Goal: Ask a question

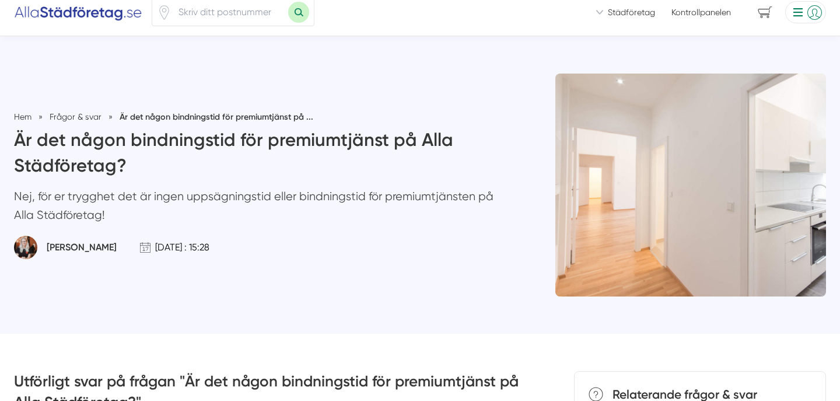
scroll to position [12, 0]
click at [151, 200] on p "Nej, för er trygghet det är ingen uppsägningstid eller bindningstid för premium…" at bounding box center [257, 208] width 487 height 43
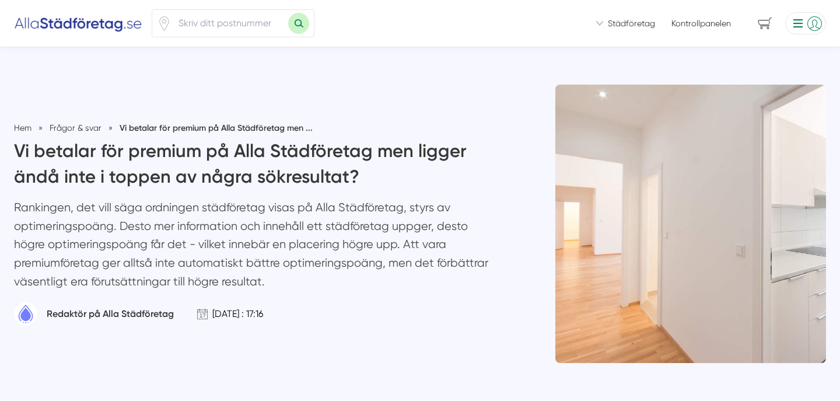
scroll to position [6, 0]
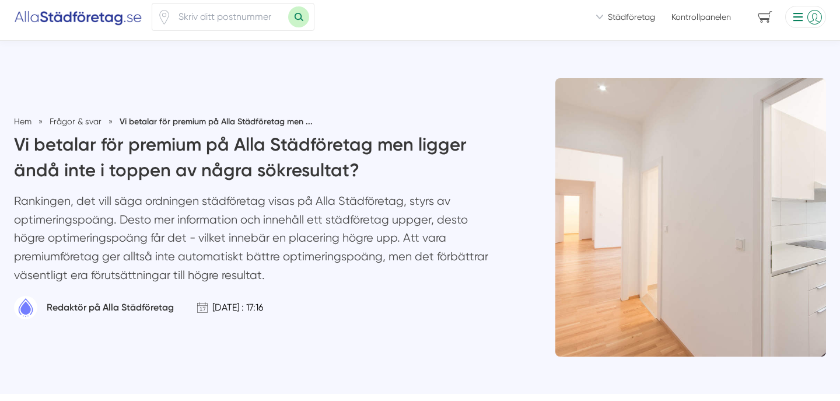
click at [236, 204] on p "Rankingen, det vill säga ordningen städföretag visas på Alla Städföretag, styrs…" at bounding box center [257, 241] width 487 height 98
click at [302, 201] on p "Rankingen, det vill säga ordningen städföretag visas på Alla Städföretag, styrs…" at bounding box center [257, 241] width 487 height 98
click at [366, 208] on p "Rankingen, det vill säga ordningen städföretag visas på Alla Städföretag, styrs…" at bounding box center [257, 241] width 487 height 98
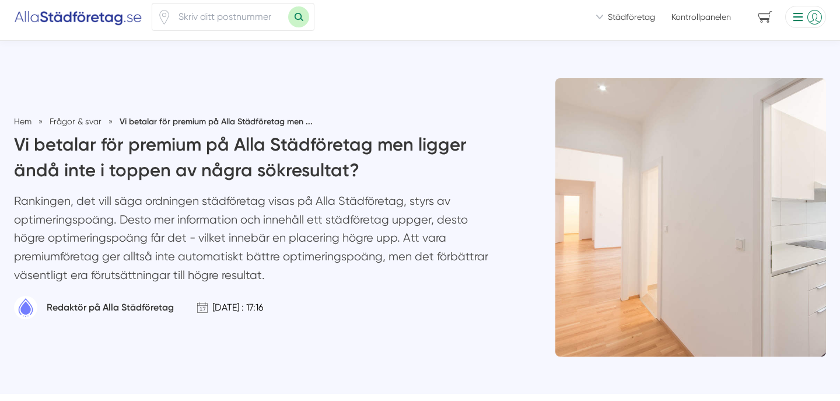
click at [366, 208] on p "Rankingen, det vill säga ordningen städföretag visas på Alla Städföretag, styrs…" at bounding box center [257, 241] width 487 height 98
click at [120, 218] on p "Rankingen, det vill säga ordningen städföretag visas på Alla Städföretag, styrs…" at bounding box center [257, 241] width 487 height 98
click at [153, 222] on p "Rankingen, det vill säga ordningen städföretag visas på Alla Städföretag, styrs…" at bounding box center [257, 241] width 487 height 98
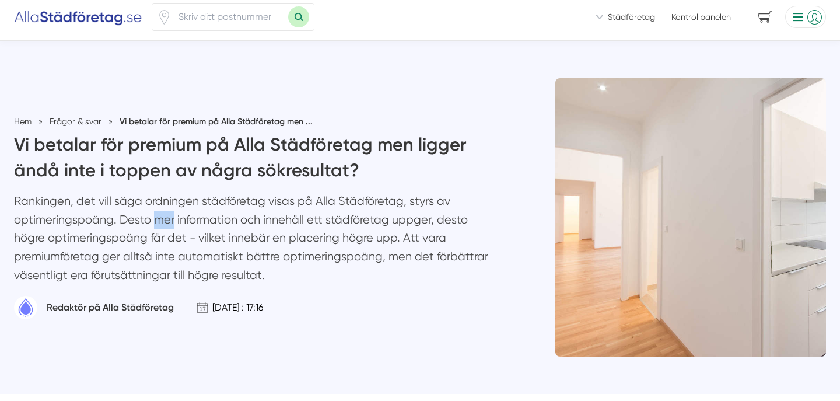
click at [98, 205] on p "Rankingen, det vill säga ordningen städföretag visas på Alla Städföretag, styrs…" at bounding box center [257, 241] width 487 height 98
click at [147, 207] on p "Rankingen, det vill säga ordningen städföretag visas på Alla Städföretag, styrs…" at bounding box center [257, 241] width 487 height 98
click at [187, 206] on p "Rankingen, det vill säga ordningen städföretag visas på Alla Städföretag, styrs…" at bounding box center [257, 241] width 487 height 98
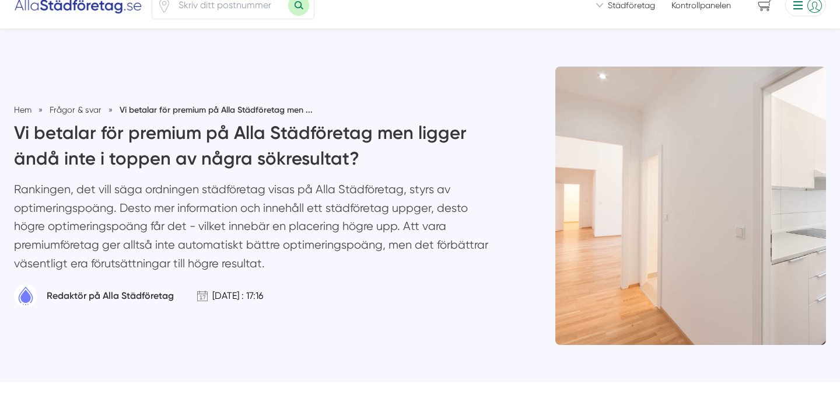
scroll to position [14, 0]
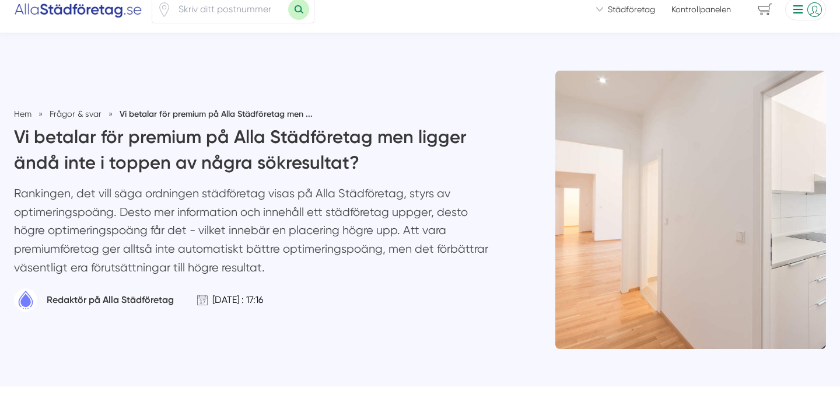
click at [321, 192] on p "Rankingen, det vill säga ordningen städföretag visas på Alla Städföretag, styrs…" at bounding box center [257, 233] width 487 height 98
click at [59, 182] on h1 "Vi betalar för premium på Alla Städföretag men ligger ändå inte i toppen av någ…" at bounding box center [257, 154] width 487 height 60
click at [95, 215] on p "Rankingen, det vill säga ordningen städföretag visas på Alla Städföretag, styrs…" at bounding box center [257, 233] width 487 height 98
click at [131, 209] on p "Rankingen, det vill säga ordningen städföretag visas på Alla Städföretag, styrs…" at bounding box center [257, 233] width 487 height 98
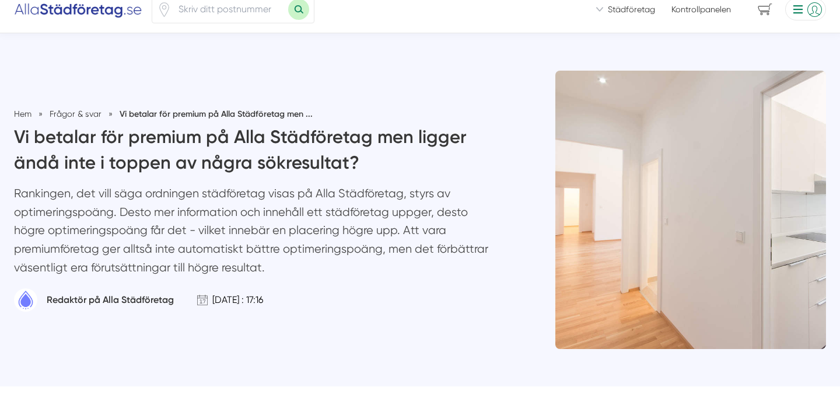
click at [131, 209] on p "Rankingen, det vill säga ordningen städföretag visas på Alla Städföretag, styrs…" at bounding box center [257, 233] width 487 height 98
click at [162, 213] on p "Rankingen, det vill säga ordningen städföretag visas på Alla Städföretag, styrs…" at bounding box center [257, 233] width 487 height 98
click at [214, 209] on p "Rankingen, det vill säga ordningen städföretag visas på Alla Städföretag, styrs…" at bounding box center [257, 233] width 487 height 98
click at [276, 216] on p "Rankingen, det vill säga ordningen städföretag visas på Alla Städföretag, styrs…" at bounding box center [257, 233] width 487 height 98
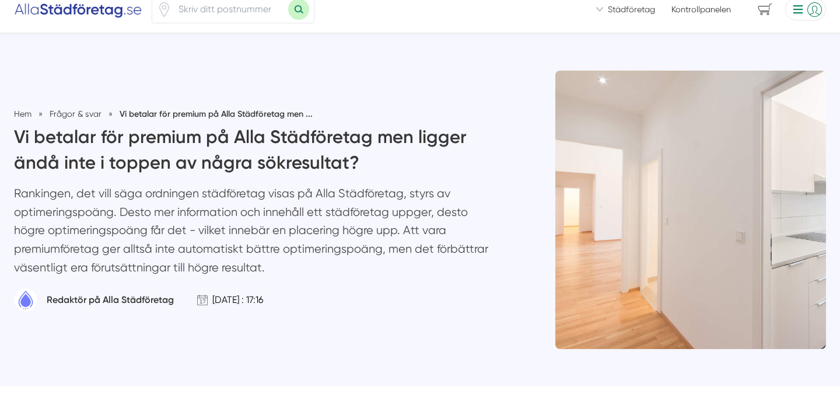
click at [276, 216] on p "Rankingen, det vill säga ordningen städföretag visas på Alla Städföretag, styrs…" at bounding box center [257, 233] width 487 height 98
click at [328, 215] on p "Rankingen, det vill säga ordningen städföretag visas på Alla Städföretag, styrs…" at bounding box center [257, 233] width 487 height 98
click at [76, 202] on p "Rankingen, det vill säga ordningen städföretag visas på Alla Städföretag, styrs…" at bounding box center [257, 233] width 487 height 98
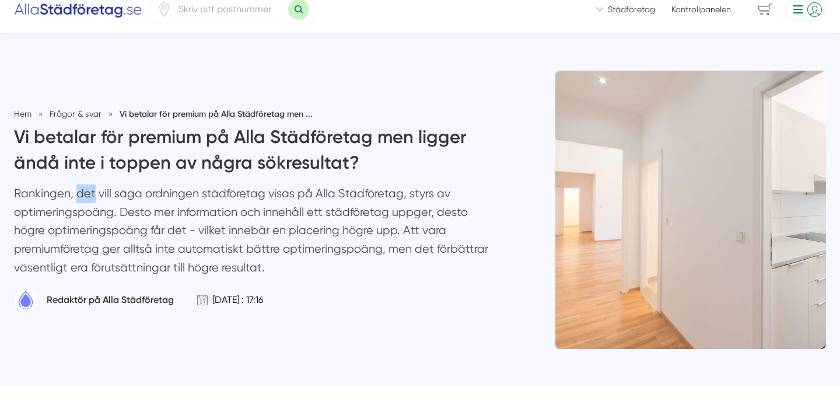
click at [92, 221] on p "Rankingen, det vill säga ordningen städföretag visas på Alla Städföretag, styrs…" at bounding box center [257, 233] width 487 height 98
click at [129, 233] on p "Rankingen, det vill säga ordningen städföretag visas på Alla Städföretag, styrs…" at bounding box center [257, 233] width 487 height 98
click at [191, 240] on p "Rankingen, det vill säga ordningen städföretag visas på Alla Städföretag, styrs…" at bounding box center [257, 233] width 487 height 98
click at [221, 236] on p "Rankingen, det vill säga ordningen städföretag visas på Alla Städföretag, styrs…" at bounding box center [257, 233] width 487 height 98
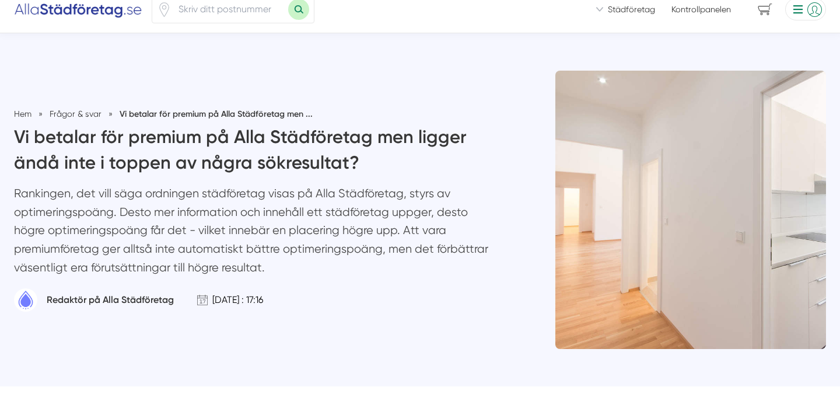
click at [221, 236] on p "Rankingen, det vill säga ordningen städföretag visas på Alla Städföretag, styrs…" at bounding box center [257, 233] width 487 height 98
click at [266, 230] on p "Rankingen, det vill säga ordningen städföretag visas på Alla Städföretag, styrs…" at bounding box center [257, 233] width 487 height 98
click at [314, 237] on p "Rankingen, det vill säga ordningen städföretag visas på Alla Städföretag, styrs…" at bounding box center [257, 233] width 487 height 98
click at [378, 229] on p "Rankingen, det vill säga ordningen städföretag visas på Alla Städföretag, styrs…" at bounding box center [257, 233] width 487 height 98
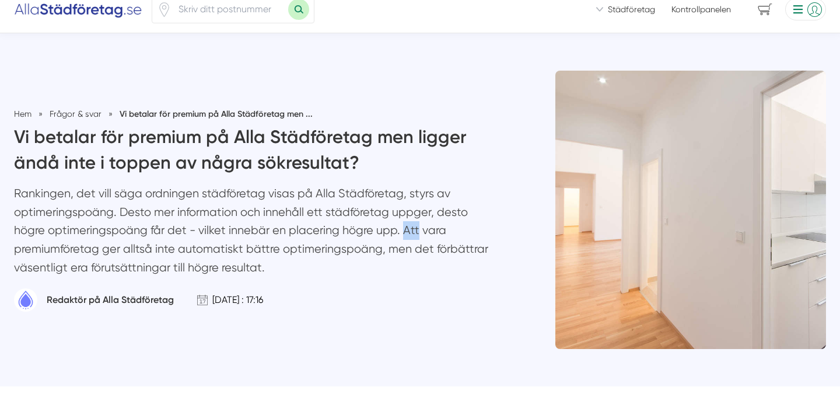
click at [378, 229] on p "Rankingen, det vill säga ordningen städföretag visas på Alla Städföretag, styrs…" at bounding box center [257, 233] width 487 height 98
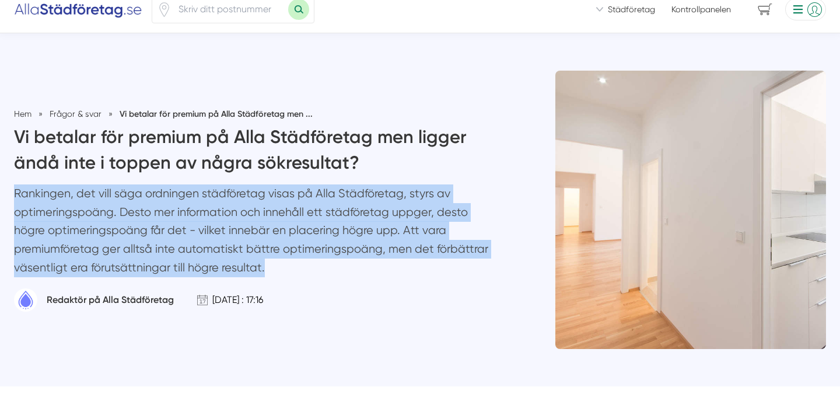
click at [378, 229] on p "Rankingen, det vill säga ordningen städföretag visas på Alla Städföretag, styrs…" at bounding box center [257, 233] width 487 height 98
click at [399, 230] on p "Rankingen, det vill säga ordningen städföretag visas på Alla Städföretag, styrs…" at bounding box center [257, 233] width 487 height 98
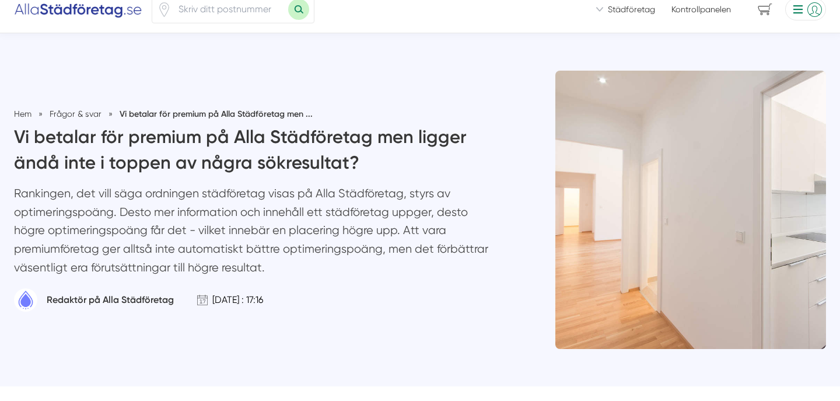
click at [399, 230] on p "Rankingen, det vill säga ordningen städföretag visas på Alla Städföretag, styrs…" at bounding box center [257, 233] width 487 height 98
click at [181, 233] on p "Rankingen, det vill säga ordningen städföretag visas på Alla Städföretag, styrs…" at bounding box center [257, 233] width 487 height 98
click at [233, 229] on p "Rankingen, det vill säga ordningen städföretag visas på Alla Städföretag, styrs…" at bounding box center [257, 233] width 487 height 98
click at [301, 233] on p "Rankingen, det vill säga ordningen städföretag visas på Alla Städföretag, styrs…" at bounding box center [257, 233] width 487 height 98
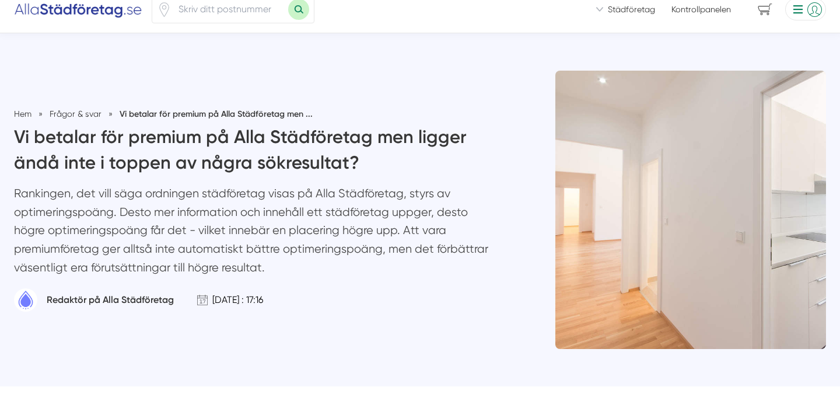
click at [301, 233] on p "Rankingen, det vill säga ordningen städföretag visas på Alla Städföretag, styrs…" at bounding box center [257, 233] width 487 height 98
click at [355, 219] on p "Rankingen, det vill säga ordningen städföretag visas på Alla Städföretag, styrs…" at bounding box center [257, 233] width 487 height 98
click at [371, 214] on p "Rankingen, det vill säga ordningen städföretag visas på Alla Städföretag, styrs…" at bounding box center [257, 233] width 487 height 98
click at [161, 228] on p "Rankingen, det vill säga ordningen städföretag visas på Alla Städföretag, styrs…" at bounding box center [257, 233] width 487 height 98
click at [180, 228] on p "Rankingen, det vill säga ordningen städföretag visas på Alla Städföretag, styrs…" at bounding box center [257, 233] width 487 height 98
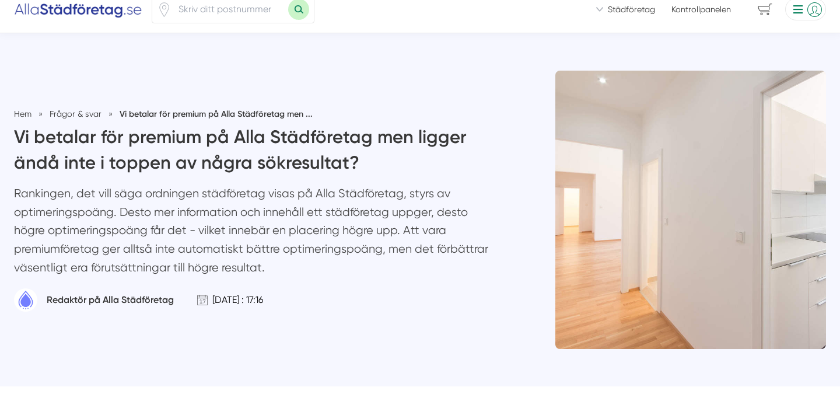
click at [239, 232] on p "Rankingen, det vill säga ordningen städföretag visas på Alla Städföretag, styrs…" at bounding box center [257, 233] width 487 height 98
click at [284, 229] on p "Rankingen, det vill säga ordningen städföretag visas på Alla Städföretag, styrs…" at bounding box center [257, 233] width 487 height 98
click at [407, 234] on p "Rankingen, det vill säga ordningen städföretag visas på Alla Städföretag, styrs…" at bounding box center [257, 233] width 487 height 98
click at [97, 252] on p "Rankingen, det vill säga ordningen städföretag visas på Alla Städföretag, styrs…" at bounding box center [257, 233] width 487 height 98
click at [169, 248] on p "Rankingen, det vill säga ordningen städföretag visas på Alla Städföretag, styrs…" at bounding box center [257, 233] width 487 height 98
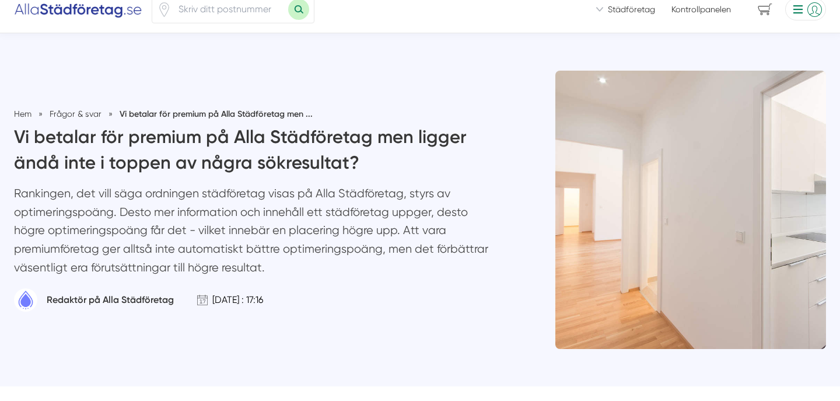
click at [200, 251] on p "Rankingen, det vill säga ordningen städföretag visas på Alla Städföretag, styrs…" at bounding box center [257, 233] width 487 height 98
click at [250, 248] on p "Rankingen, det vill säga ordningen städföretag visas på Alla Städföretag, styrs…" at bounding box center [257, 233] width 487 height 98
click at [338, 252] on p "Rankingen, det vill säga ordningen städföretag visas på Alla Städföretag, styrs…" at bounding box center [257, 233] width 487 height 98
click at [384, 243] on p "Rankingen, det vill säga ordningen städföretag visas på Alla Städföretag, styrs…" at bounding box center [257, 233] width 487 height 98
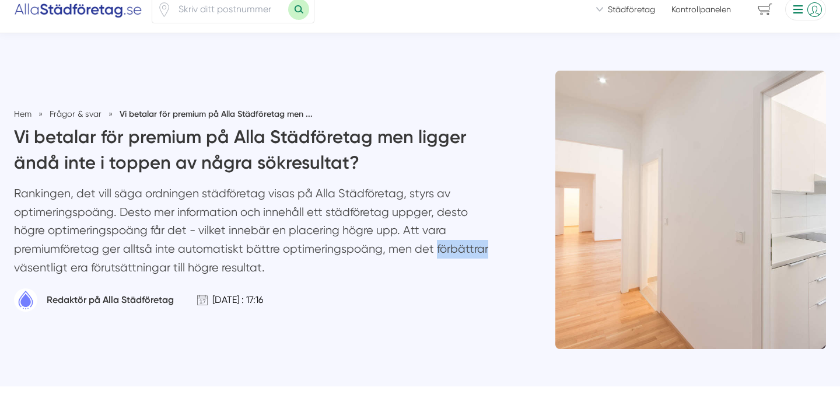
click at [117, 265] on p "Rankingen, det vill säga ordningen städföretag visas på Alla Städföretag, styrs…" at bounding box center [257, 233] width 487 height 98
click at [135, 267] on p "Rankingen, det vill säga ordningen städföretag visas på Alla Städföretag, styrs…" at bounding box center [257, 233] width 487 height 98
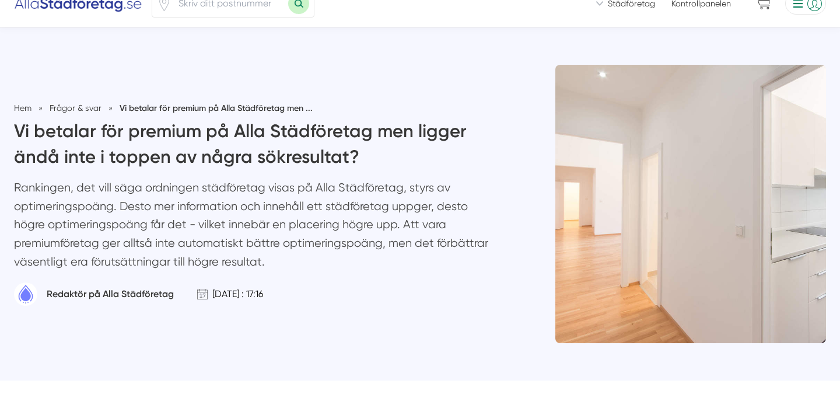
scroll to position [60, 0]
